Goal: Task Accomplishment & Management: Manage account settings

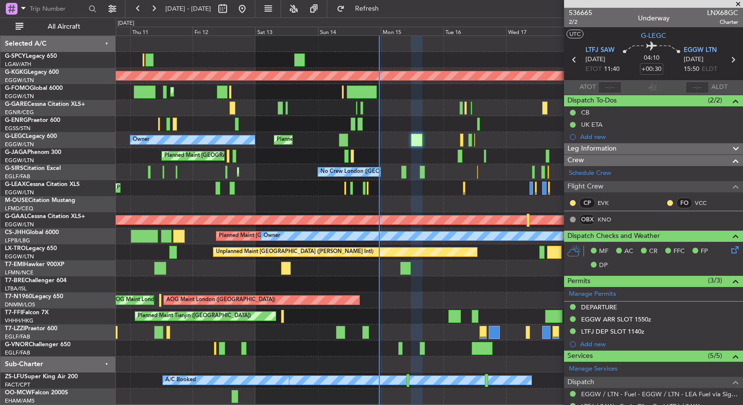
click at [394, 203] on div at bounding box center [429, 204] width 627 height 16
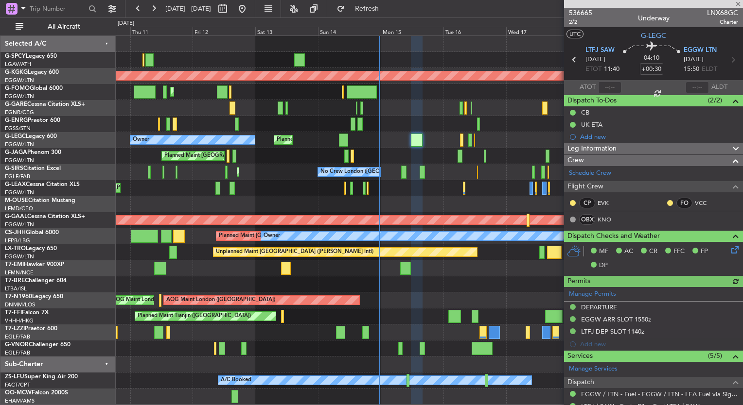
click at [0, 240] on html "[DATE] - [DATE] Refresh Quick Links All Aircraft Unplanned Maint [GEOGRAPHIC_DA…" at bounding box center [371, 202] width 743 height 405
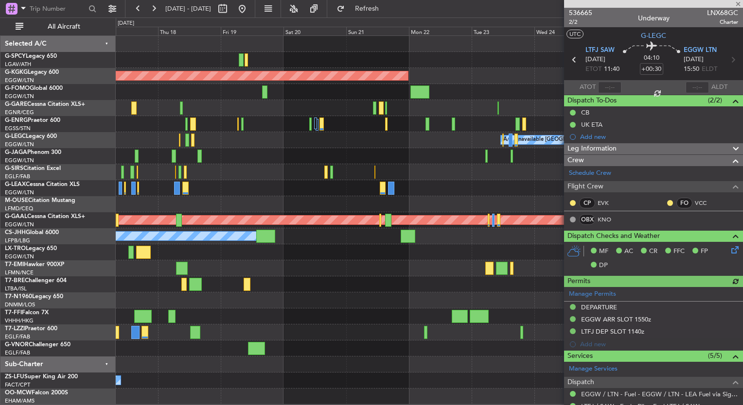
click at [21, 215] on div "AOG Maint [GEOGRAPHIC_DATA] (Ataturk) A/C Unavailable [GEOGRAPHIC_DATA] ([GEOGR…" at bounding box center [371, 212] width 743 height 388
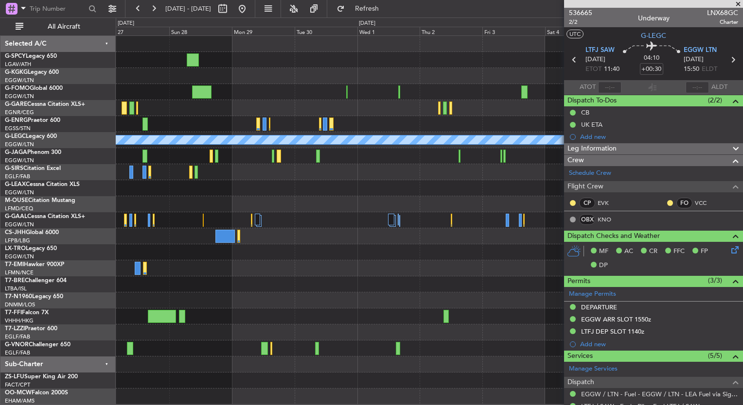
click at [105, 202] on div "A/C Unavailable [GEOGRAPHIC_DATA] ([GEOGRAPHIC_DATA]) Planned [GEOGRAPHIC_DATA]…" at bounding box center [371, 212] width 743 height 388
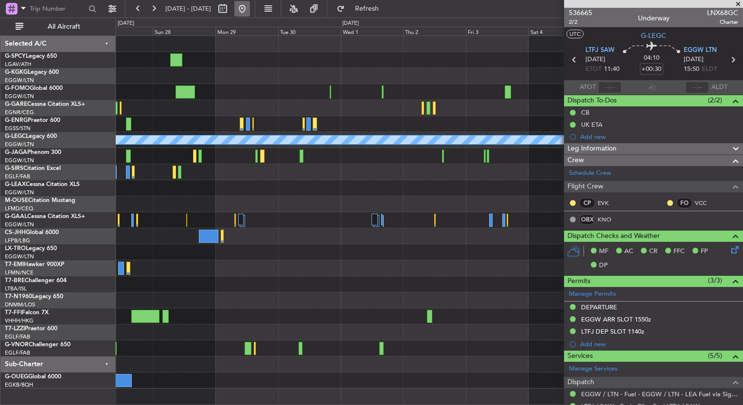
click at [250, 11] on button at bounding box center [242, 9] width 16 height 16
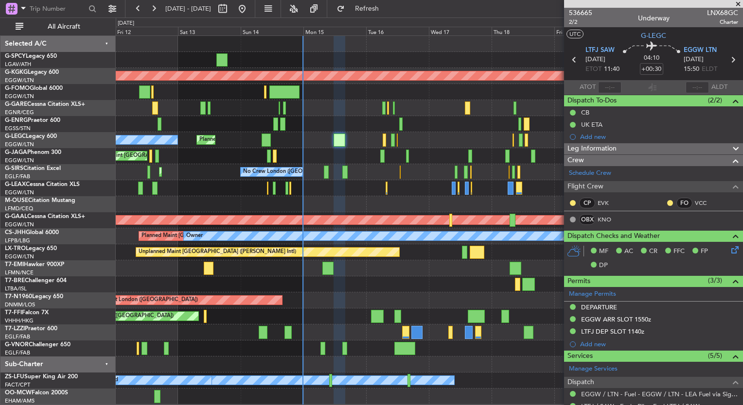
click at [312, 106] on div at bounding box center [429, 108] width 627 height 16
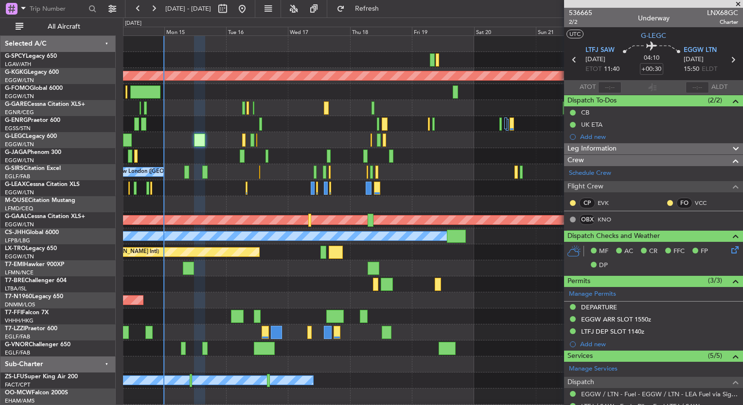
click at [210, 113] on div at bounding box center [432, 108] width 619 height 16
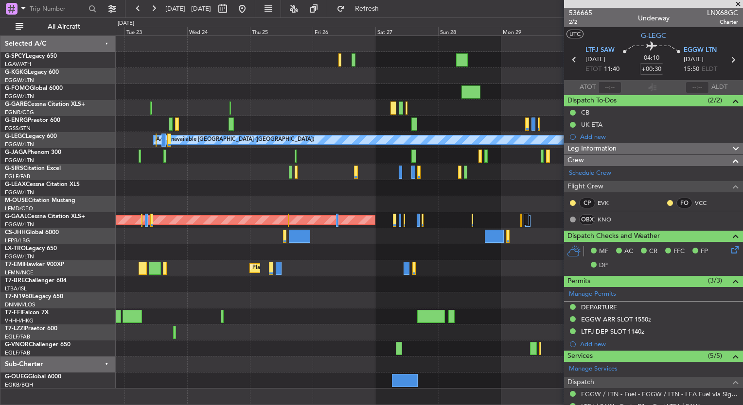
click at [150, 251] on div at bounding box center [429, 253] width 627 height 16
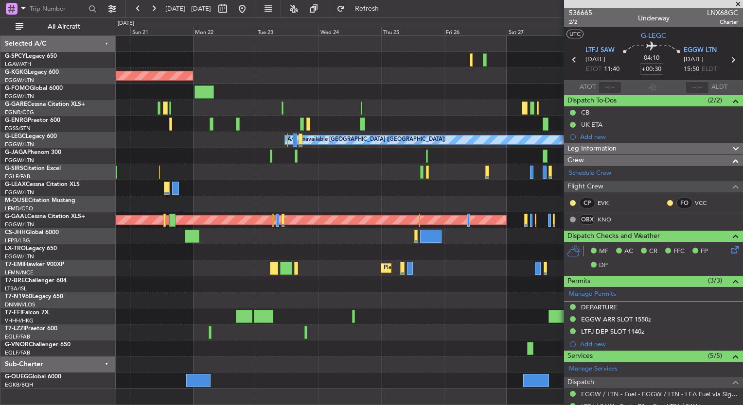
click at [456, 266] on div "AOG Maint [GEOGRAPHIC_DATA] (Ataturk) A/C Unavailable [GEOGRAPHIC_DATA] ([GEOGR…" at bounding box center [429, 212] width 627 height 353
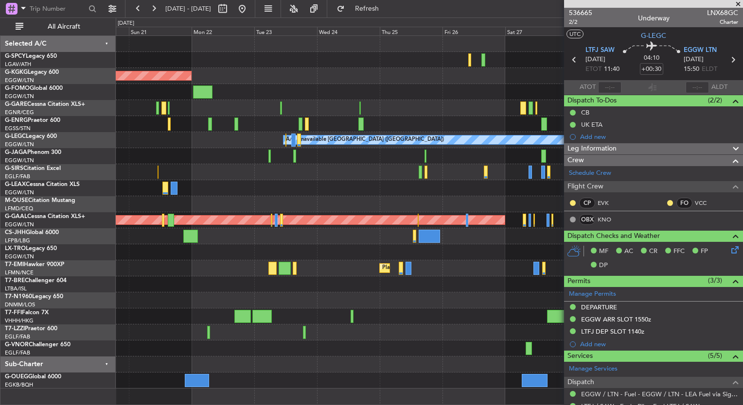
click at [463, 246] on div at bounding box center [429, 253] width 627 height 16
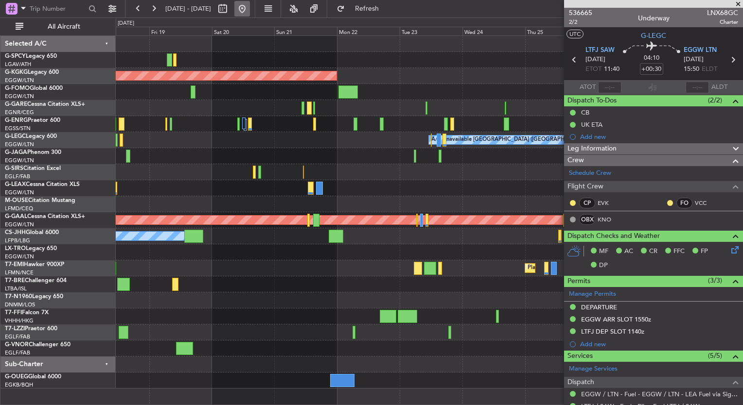
click at [250, 10] on button at bounding box center [242, 9] width 16 height 16
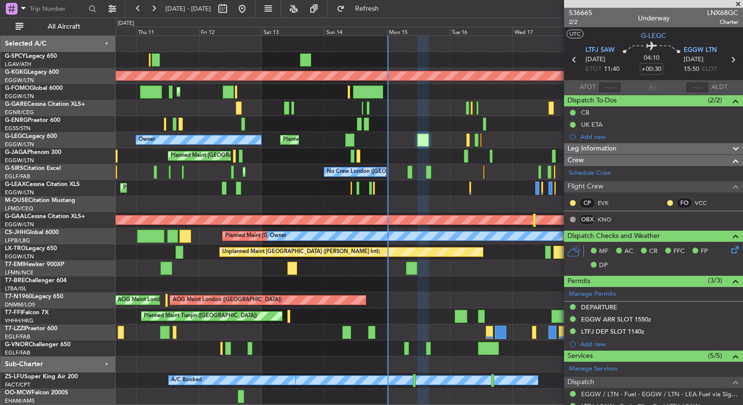
click at [288, 112] on div at bounding box center [286, 108] width 5 height 13
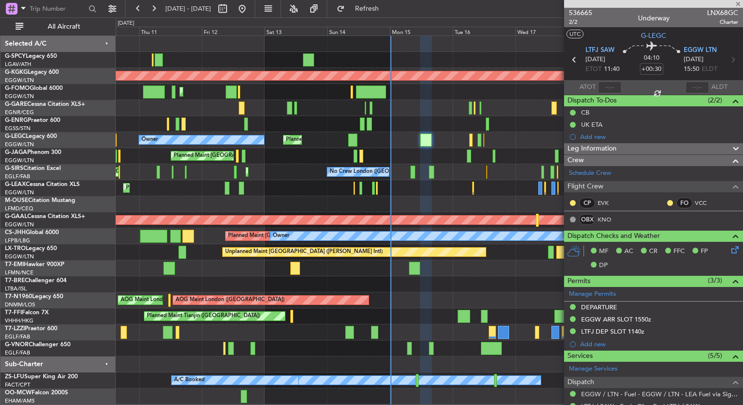
type input "+00:05"
type input "08:47"
type input "10:35"
type input "4"
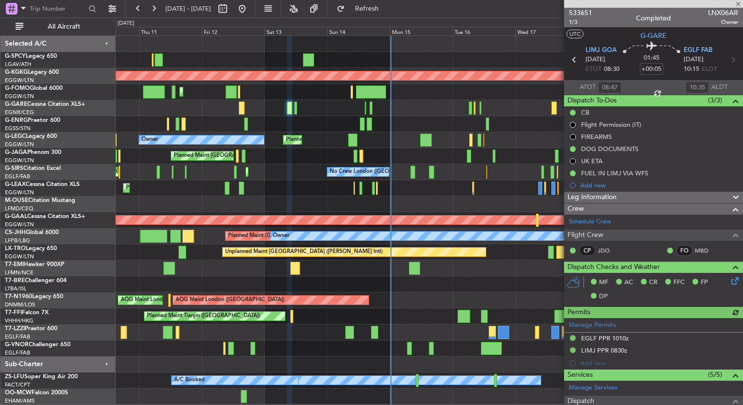
click at [360, 96] on div "Planned Maint [GEOGRAPHIC_DATA] ([GEOGRAPHIC_DATA])" at bounding box center [429, 92] width 627 height 16
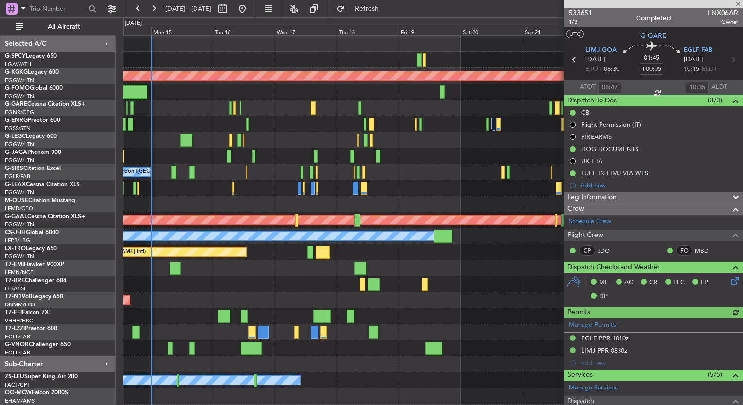
click at [250, 99] on div at bounding box center [432, 92] width 619 height 16
